Goal: Task Accomplishment & Management: Manage account settings

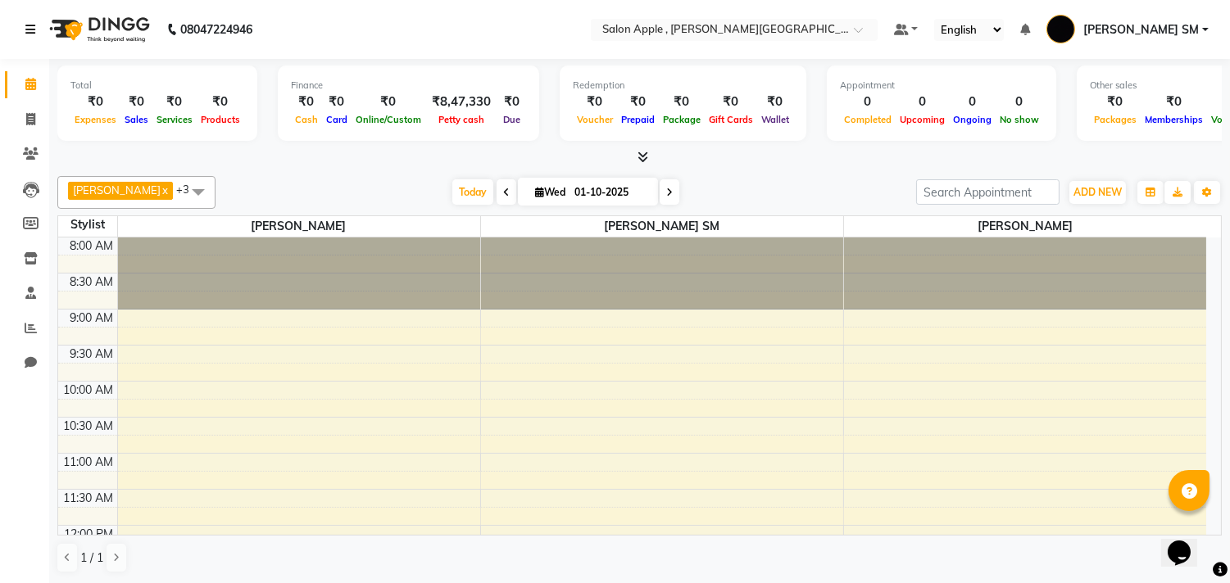
click at [33, 26] on icon at bounding box center [30, 29] width 10 height 11
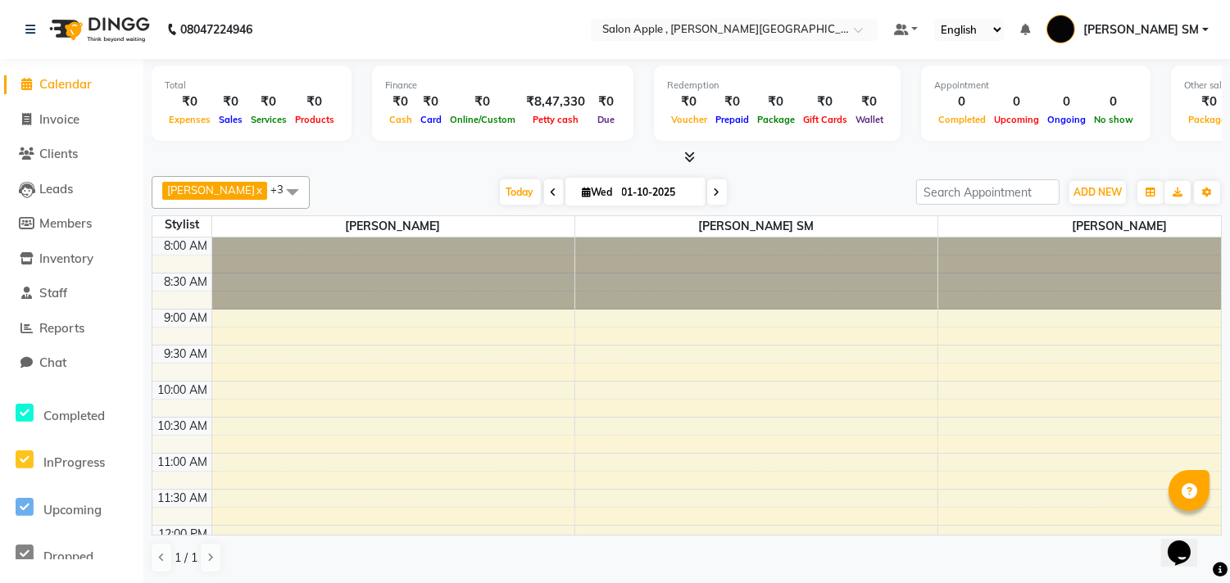
click at [66, 82] on span "Calendar" at bounding box center [65, 84] width 52 height 16
click at [56, 119] on span "Invoice" at bounding box center [59, 119] width 40 height 16
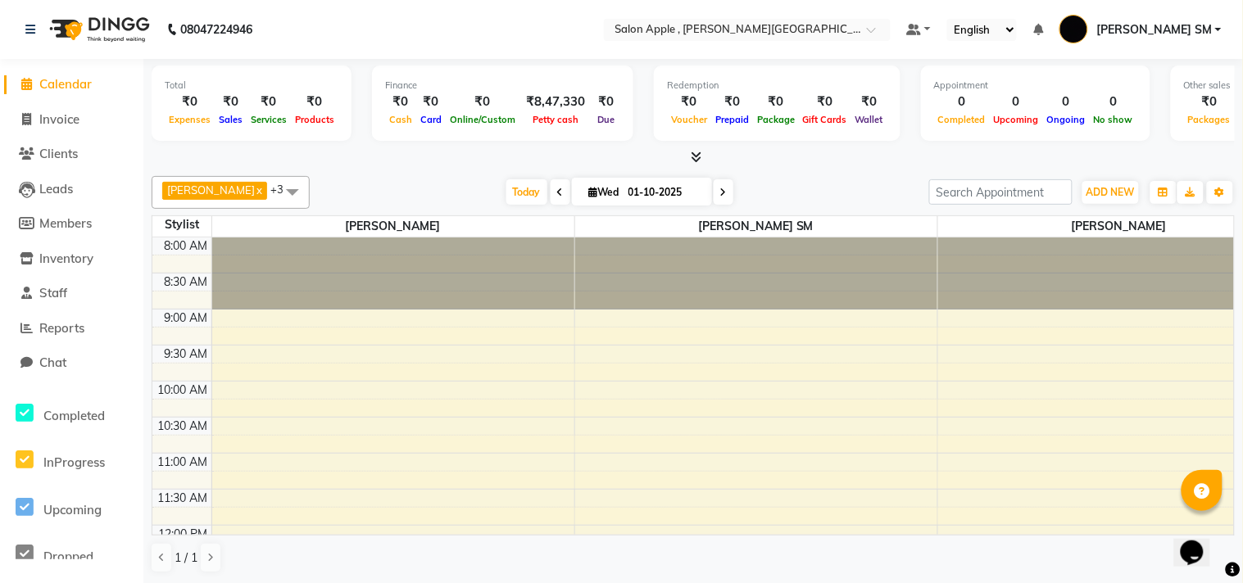
select select "521"
select select "service"
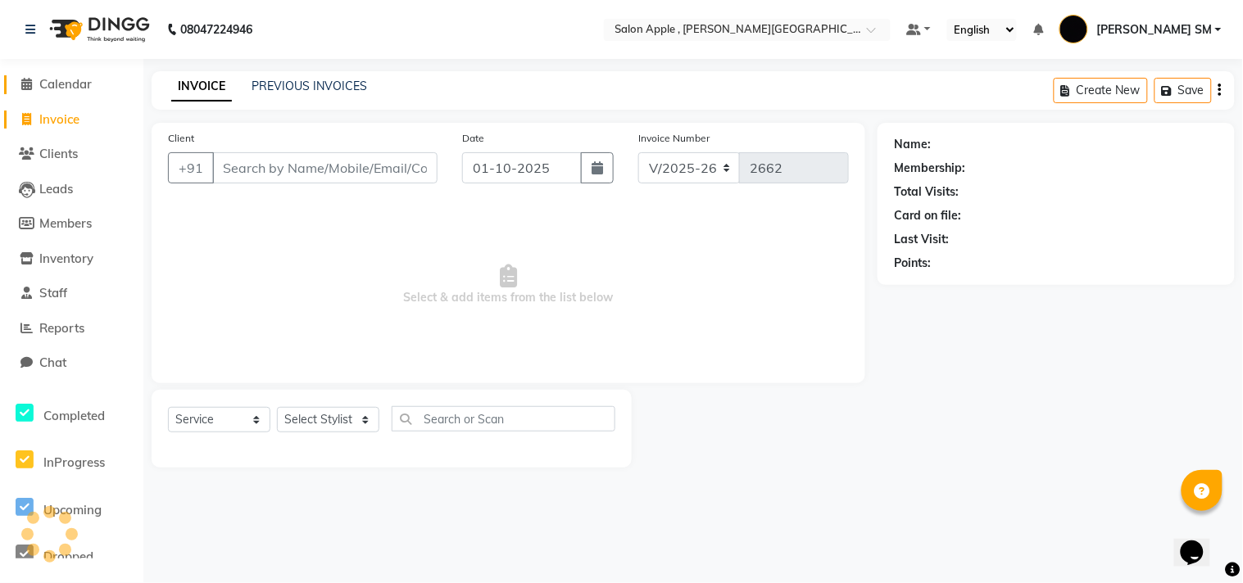
click at [74, 88] on span "Calendar" at bounding box center [65, 84] width 52 height 16
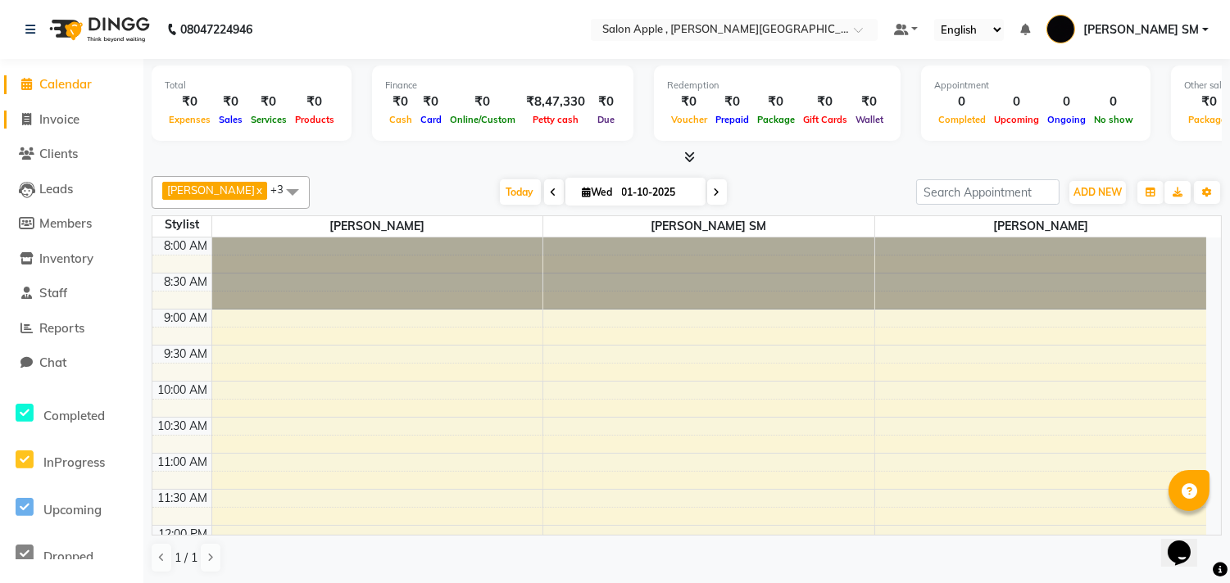
drag, startPoint x: 70, startPoint y: 113, endPoint x: 63, endPoint y: 119, distance: 8.7
click at [67, 116] on span "Invoice" at bounding box center [59, 119] width 40 height 16
select select "service"
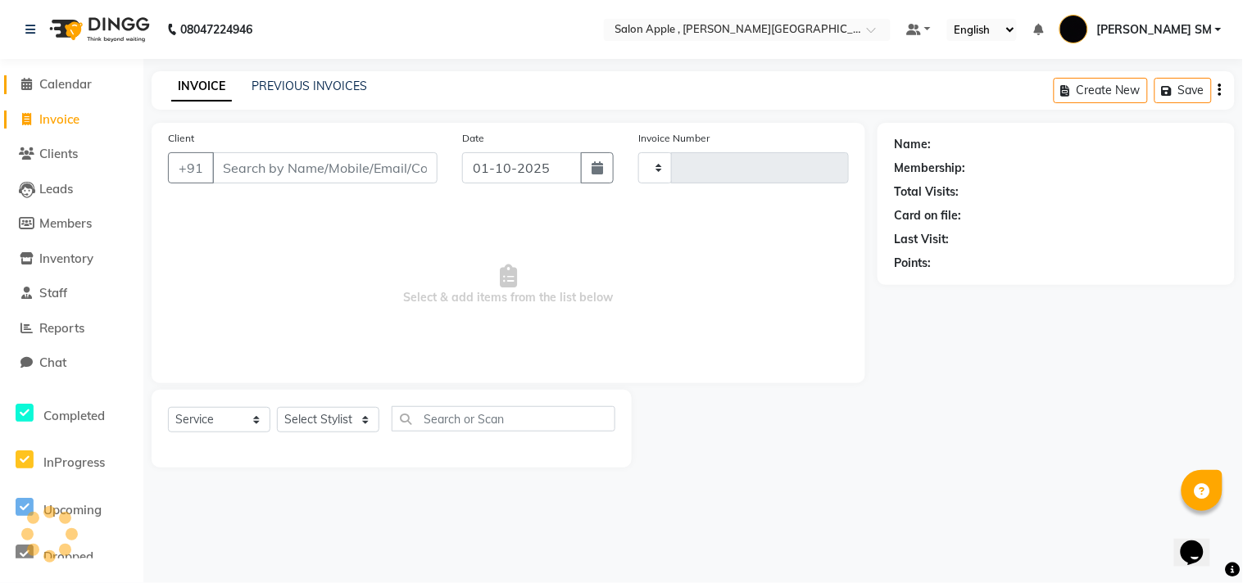
type input "2662"
select select "521"
click at [61, 86] on span "Calendar" at bounding box center [65, 84] width 52 height 16
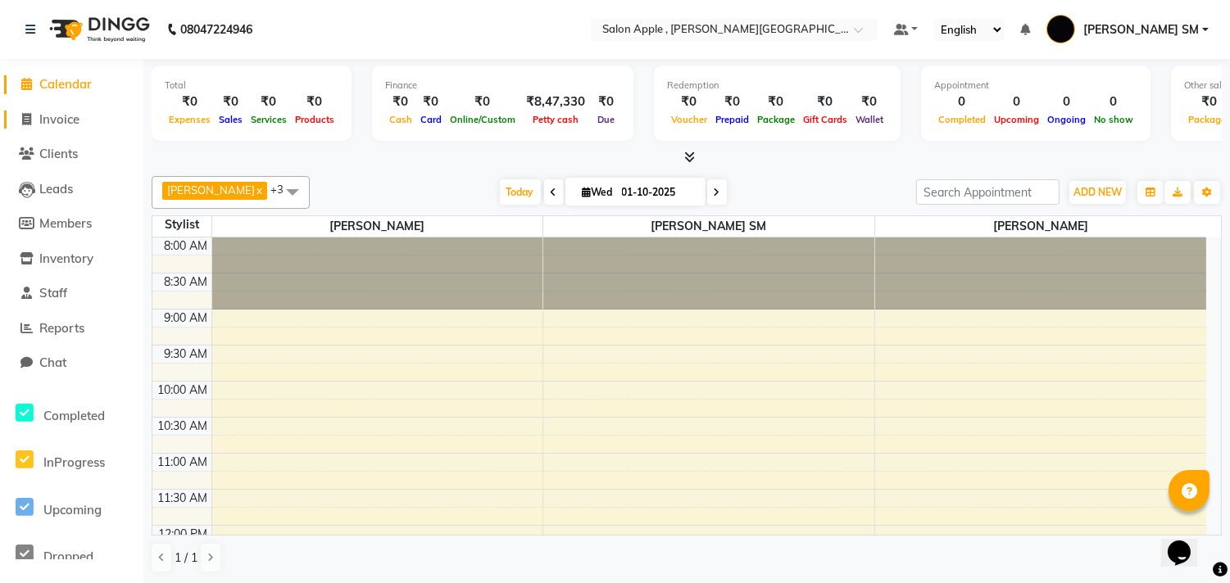
click at [61, 120] on span "Invoice" at bounding box center [59, 119] width 40 height 16
select select "service"
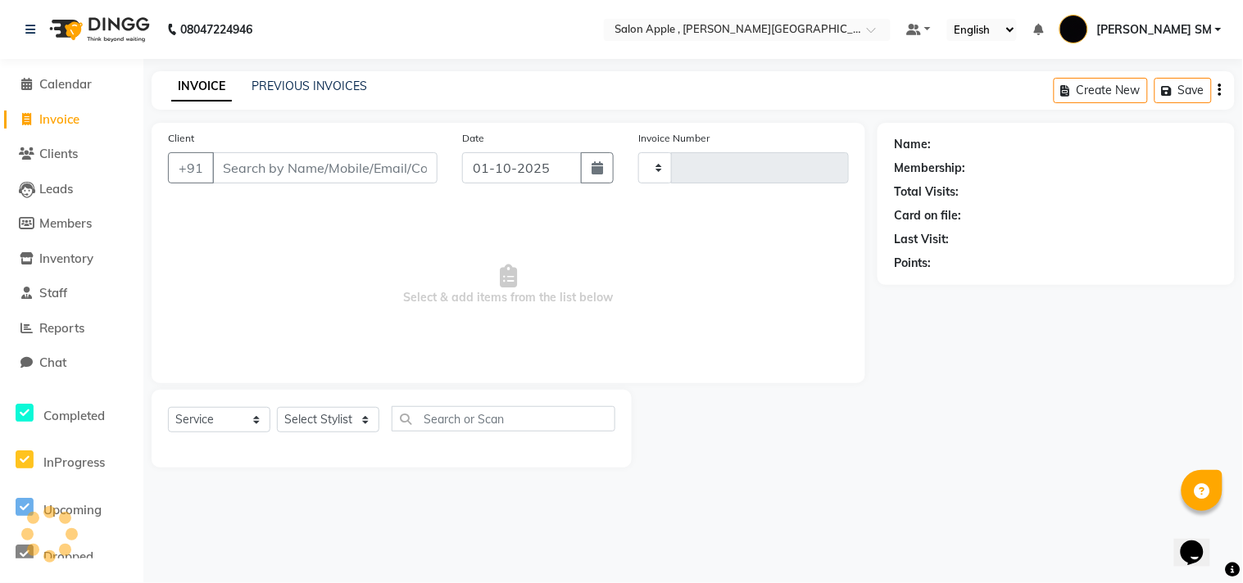
type input "2662"
select select "521"
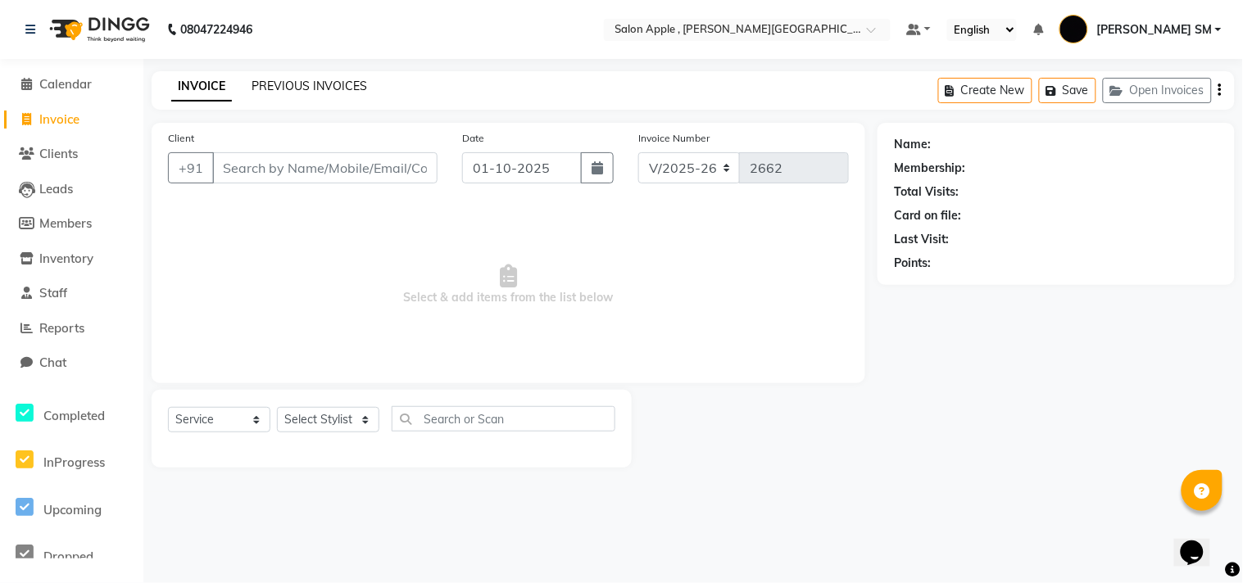
click at [266, 88] on link "PREVIOUS INVOICES" at bounding box center [310, 86] width 116 height 15
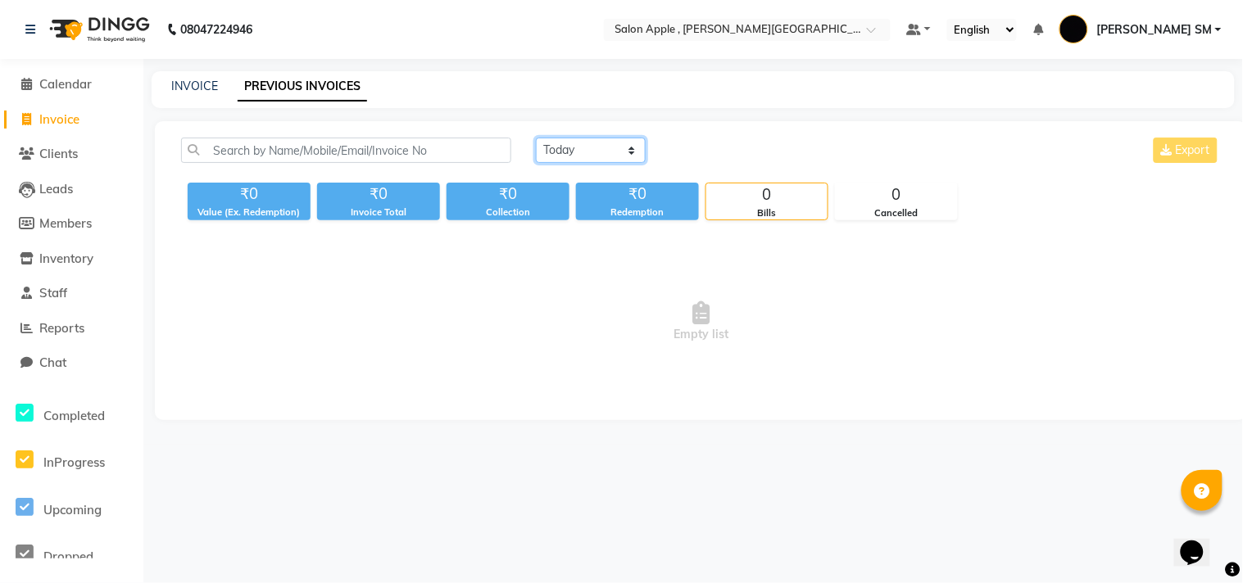
click at [558, 151] on select "Today Yesterday Custom Range" at bounding box center [591, 150] width 110 height 25
click at [536, 138] on select "Today Yesterday Custom Range" at bounding box center [591, 150] width 110 height 25
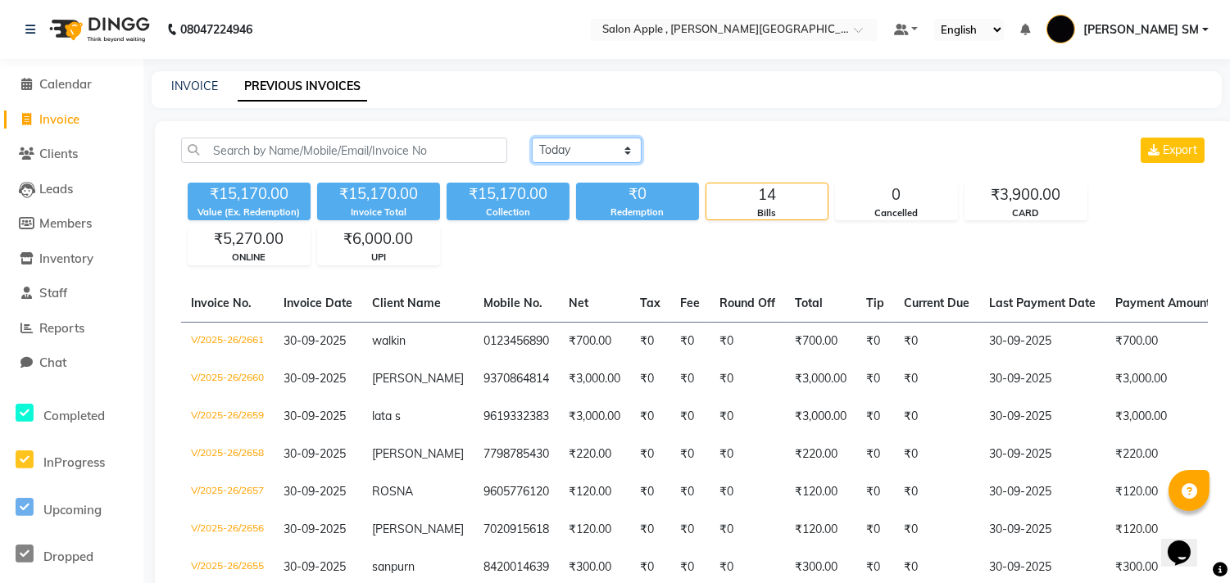
click at [583, 144] on select "Today Yesterday Custom Range" at bounding box center [587, 150] width 110 height 25
select select "range"
click at [532, 138] on select "Today Yesterday Custom Range" at bounding box center [587, 150] width 110 height 25
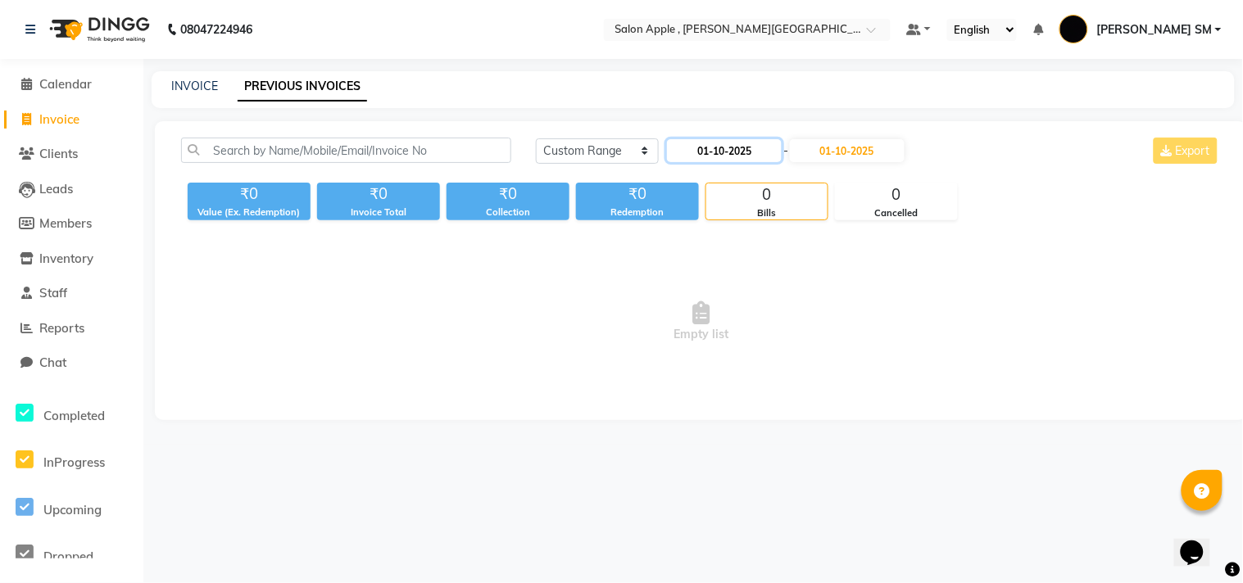
click at [722, 157] on input "01-10-2025" at bounding box center [724, 150] width 115 height 23
select select "10"
select select "2025"
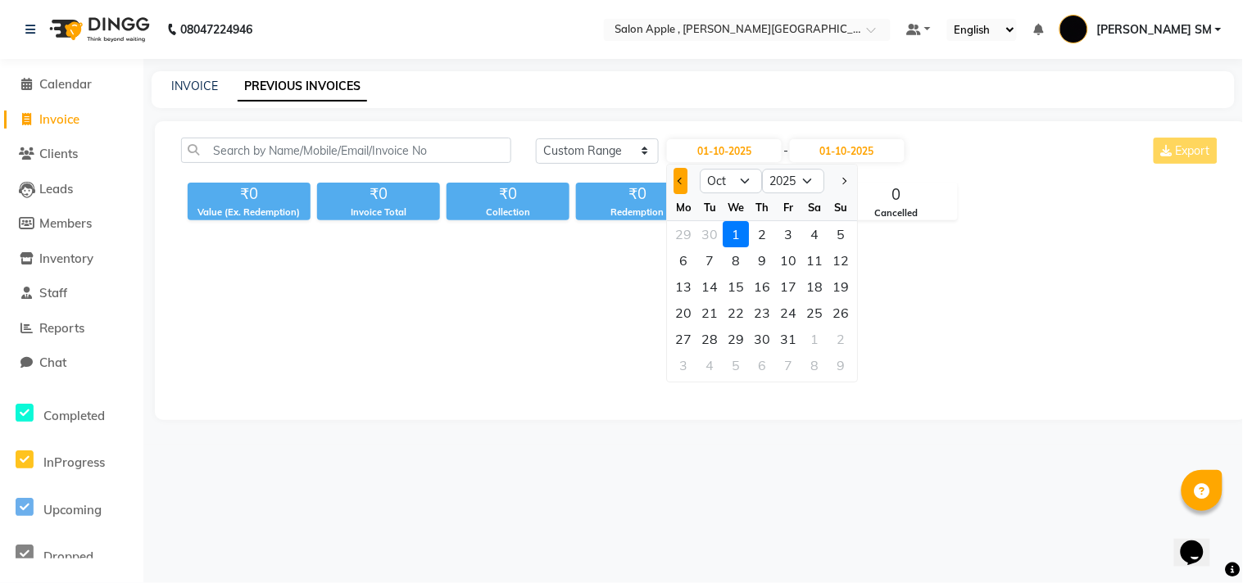
click at [682, 181] on span "Previous month" at bounding box center [681, 181] width 7 height 7
select select "9"
click at [683, 309] on div "22" at bounding box center [683, 313] width 26 height 26
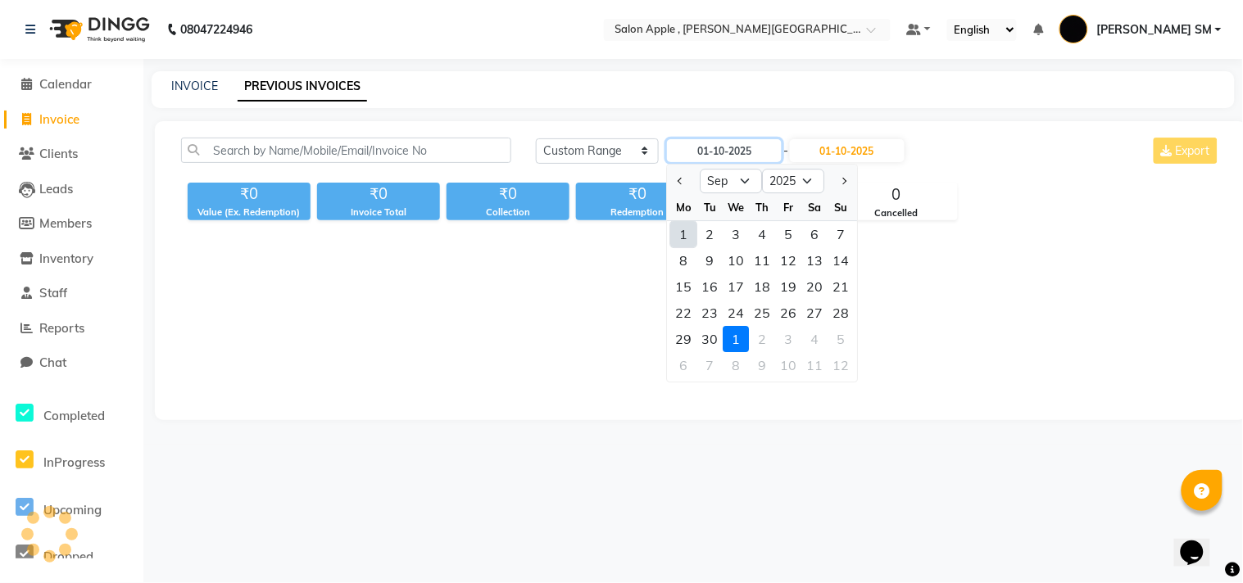
type input "22-09-2025"
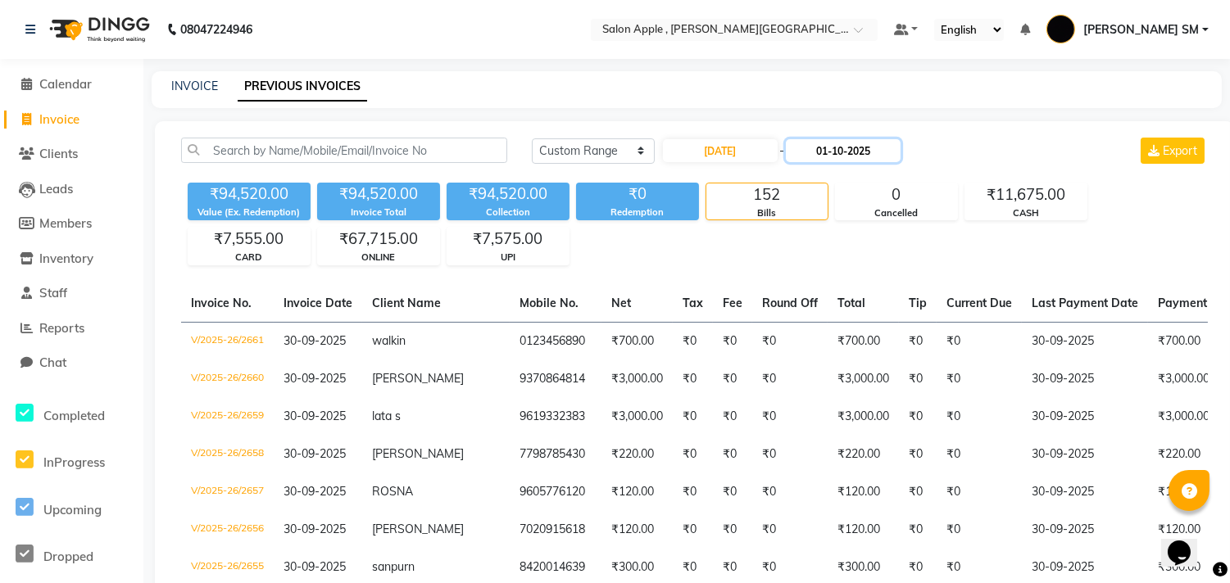
click at [846, 146] on input "01-10-2025" at bounding box center [843, 150] width 115 height 23
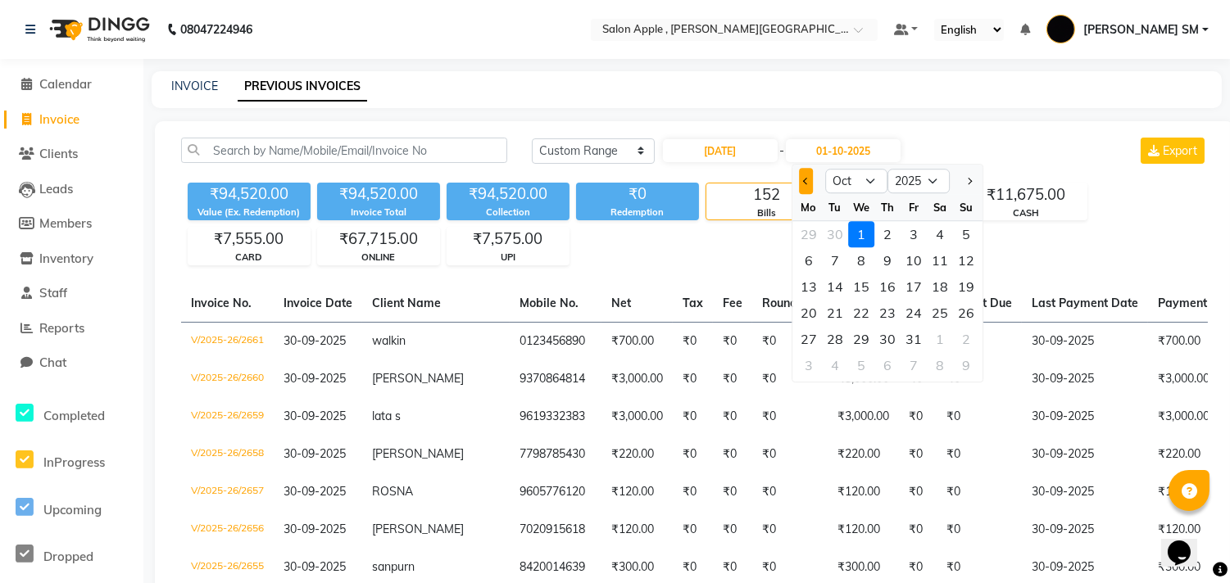
click at [805, 180] on span "Previous month" at bounding box center [806, 181] width 7 height 7
select select "9"
click at [810, 311] on div "22" at bounding box center [809, 313] width 26 height 26
type input "22-09-2025"
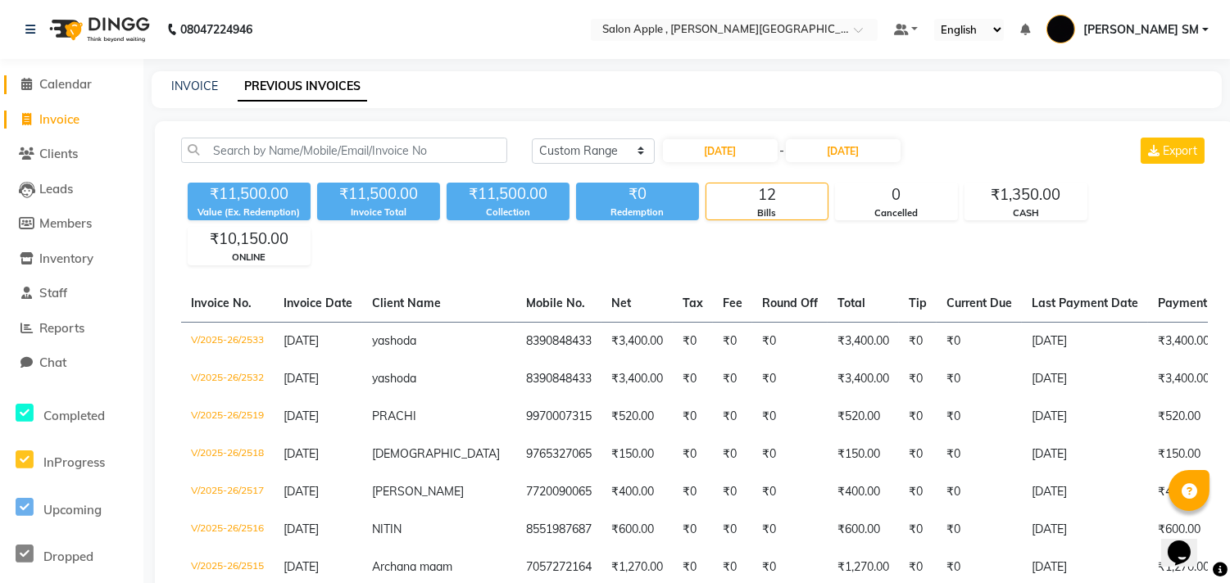
click at [66, 83] on span "Calendar" at bounding box center [65, 84] width 52 height 16
